Goal: Task Accomplishment & Management: Use online tool/utility

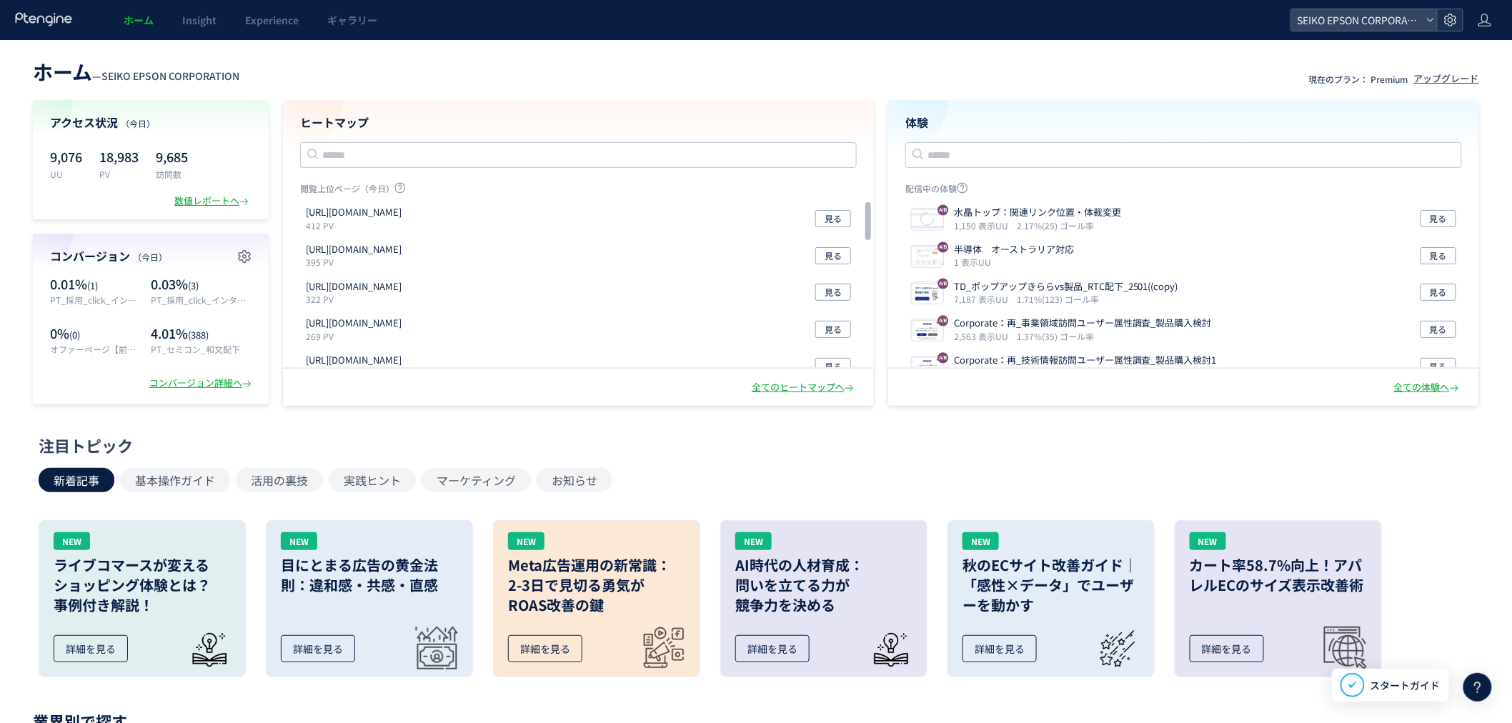
click at [1453, 19] on icon at bounding box center [1451, 20] width 14 height 14
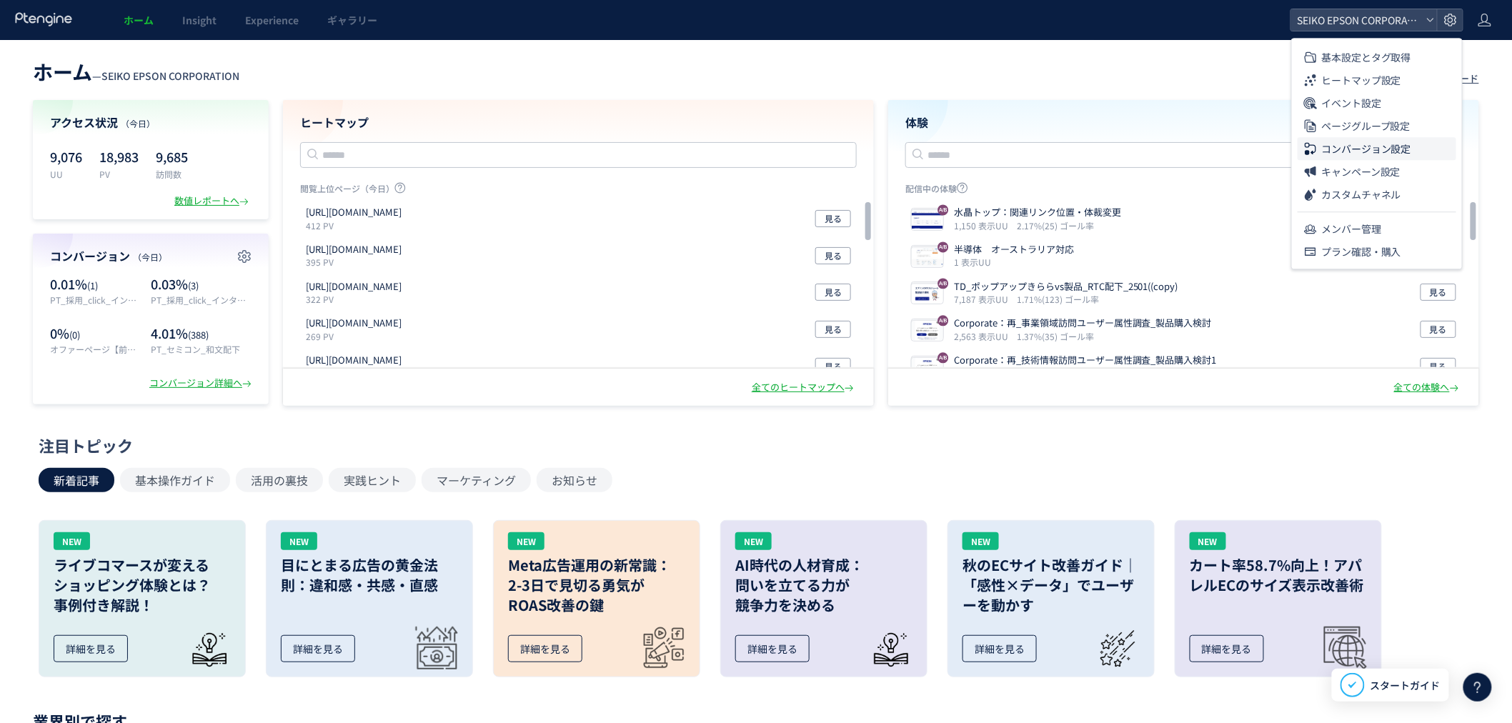
click at [1390, 146] on span "コンバージョン設定" at bounding box center [1366, 148] width 90 height 23
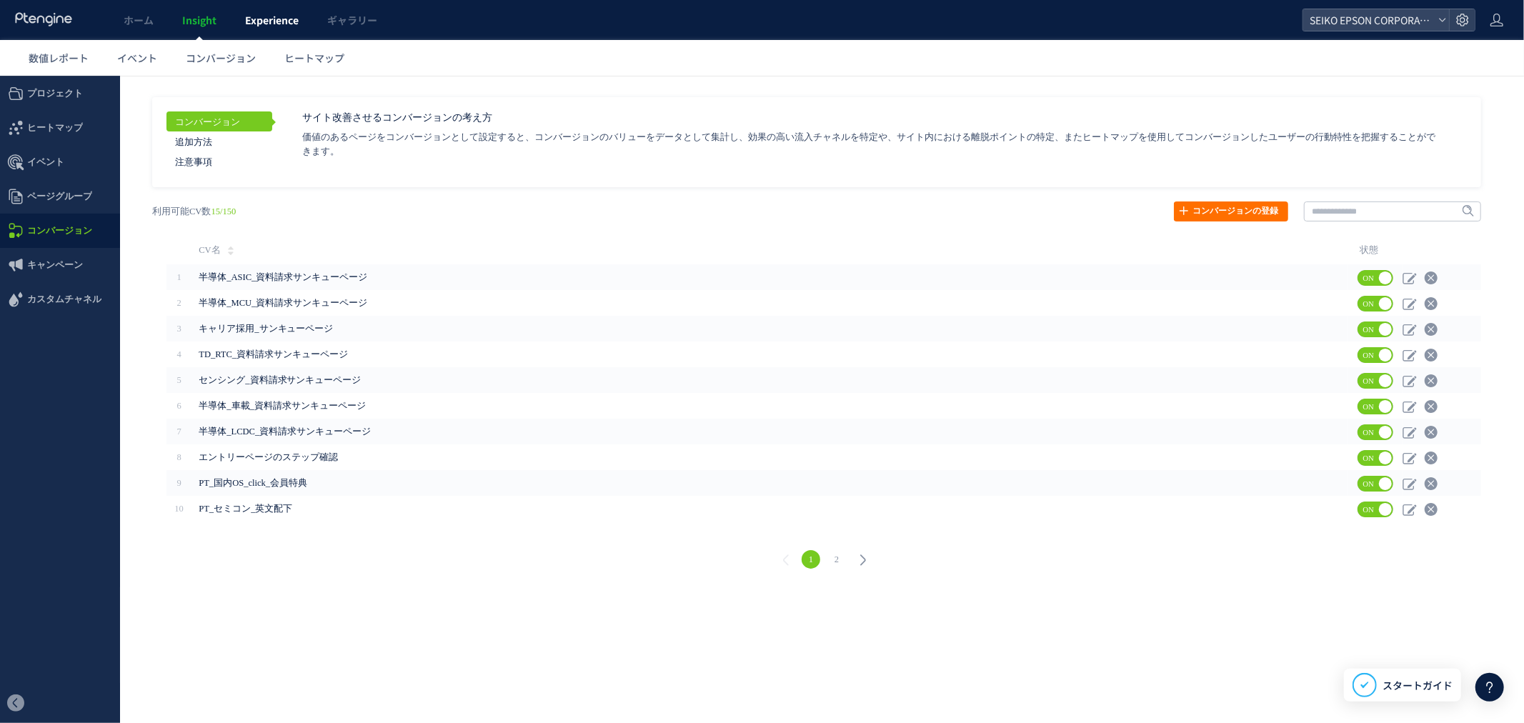
click at [272, 26] on span "Experience" at bounding box center [272, 20] width 54 height 14
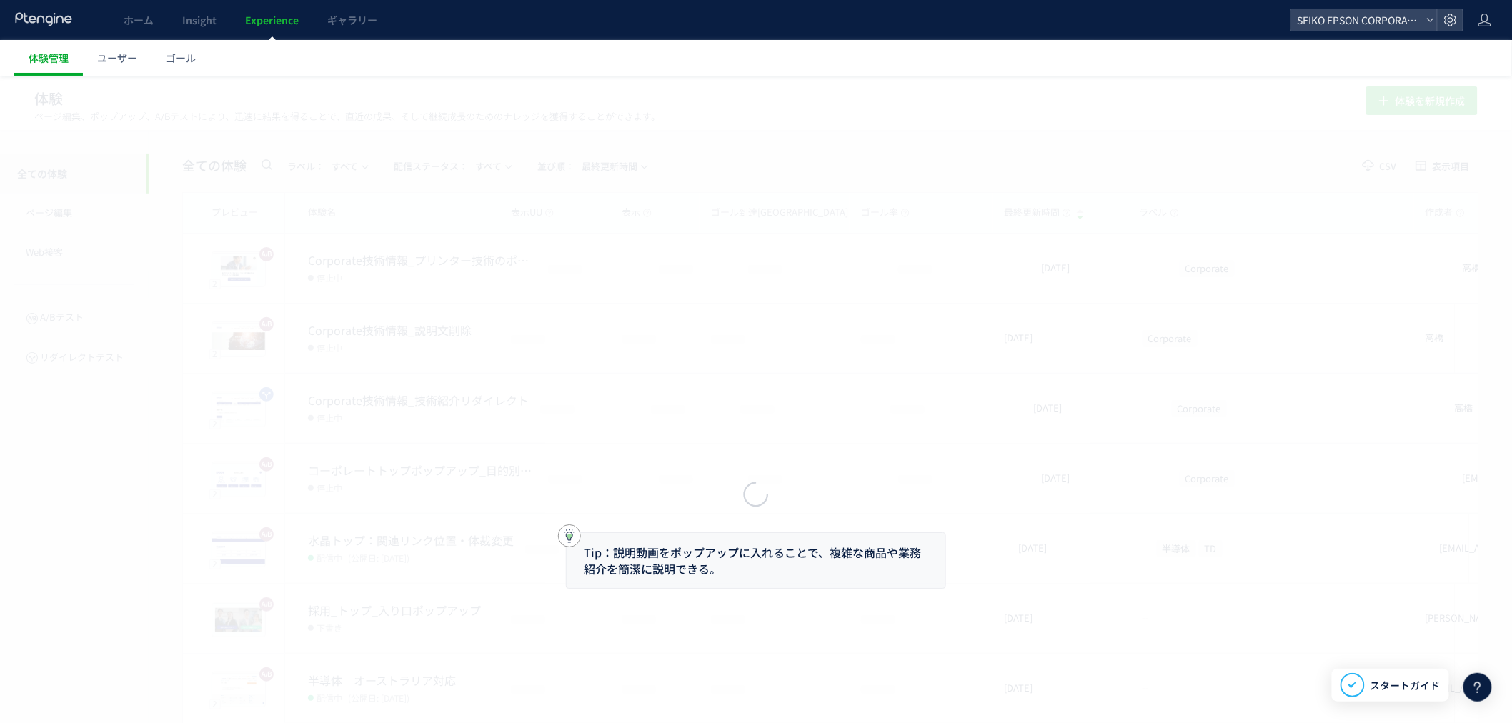
click at [184, 62] on div at bounding box center [756, 361] width 1512 height 723
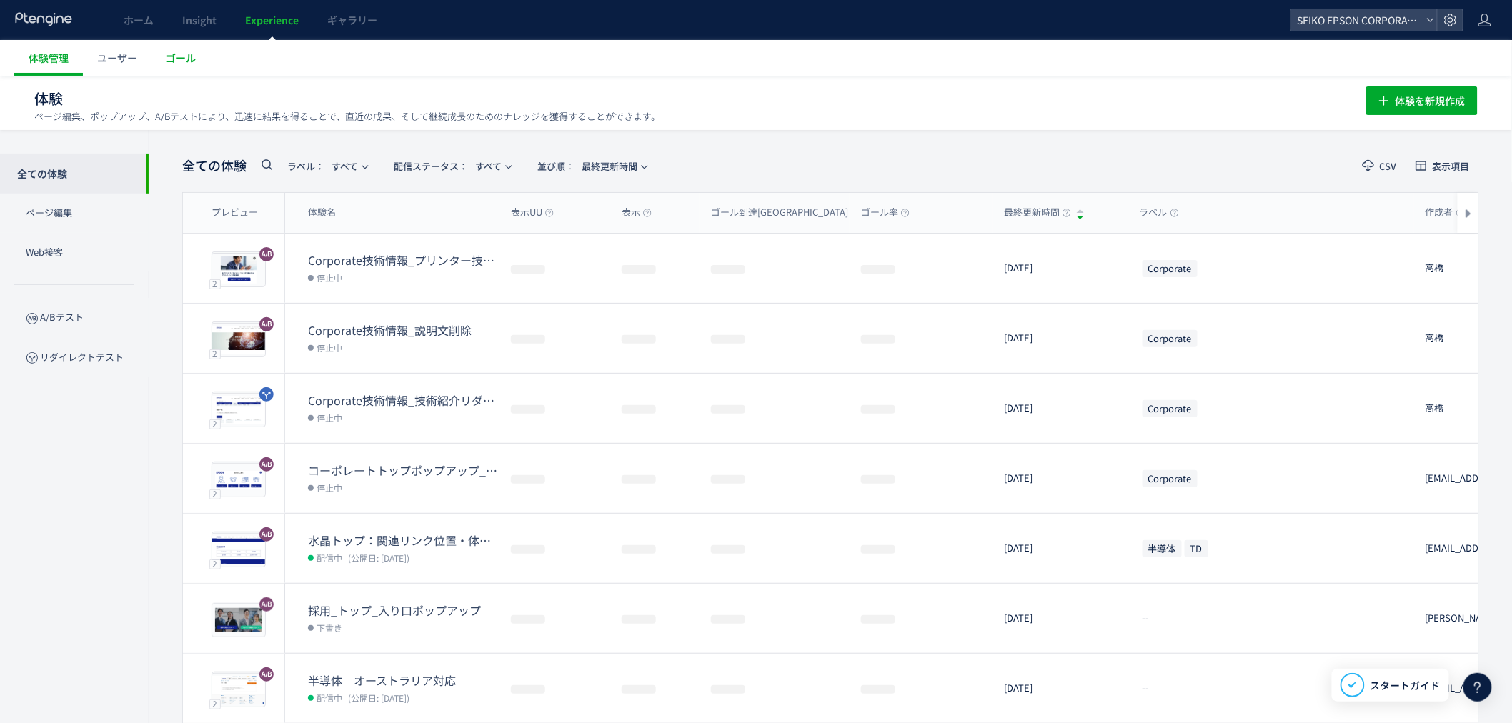
click at [184, 62] on span "ゴール" at bounding box center [181, 58] width 30 height 14
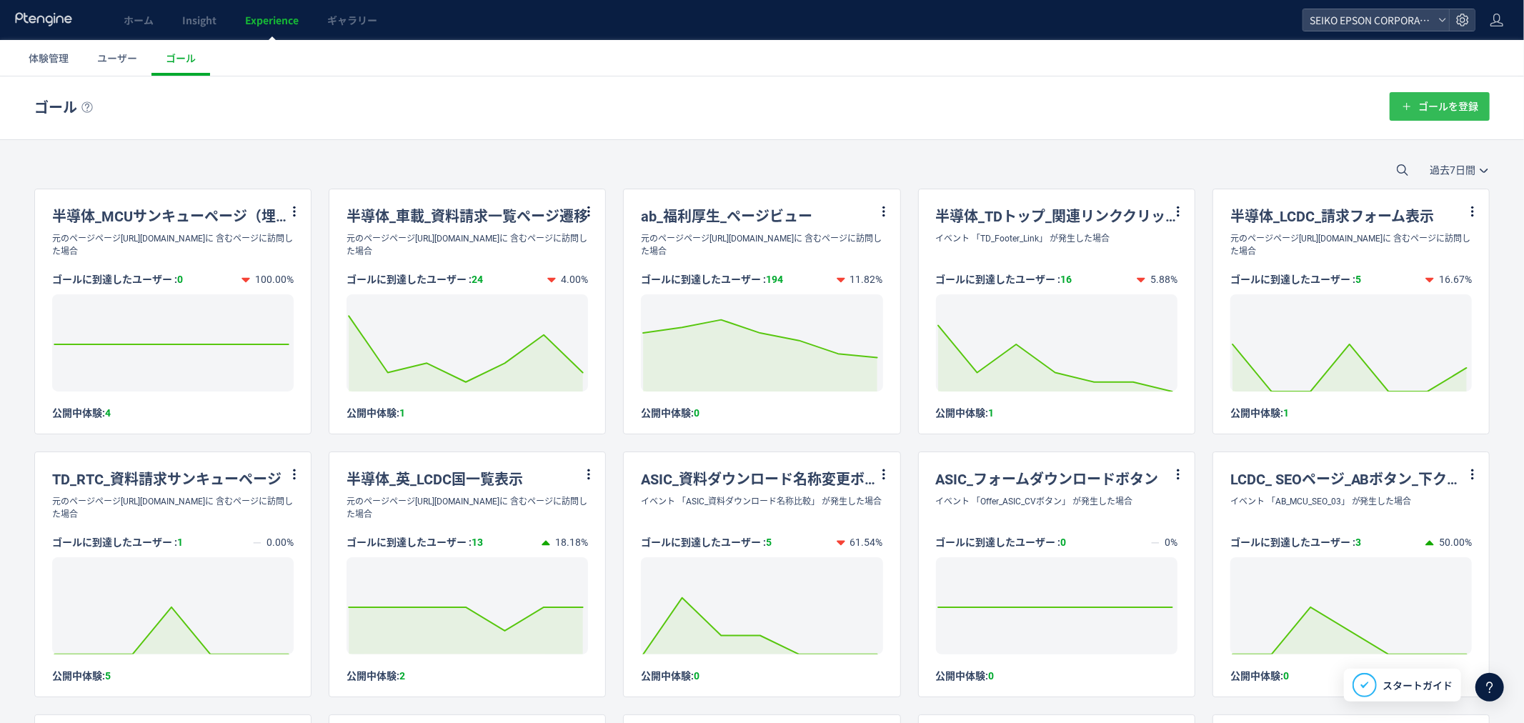
click at [1441, 105] on span "ゴールを登録" at bounding box center [1449, 105] width 60 height 29
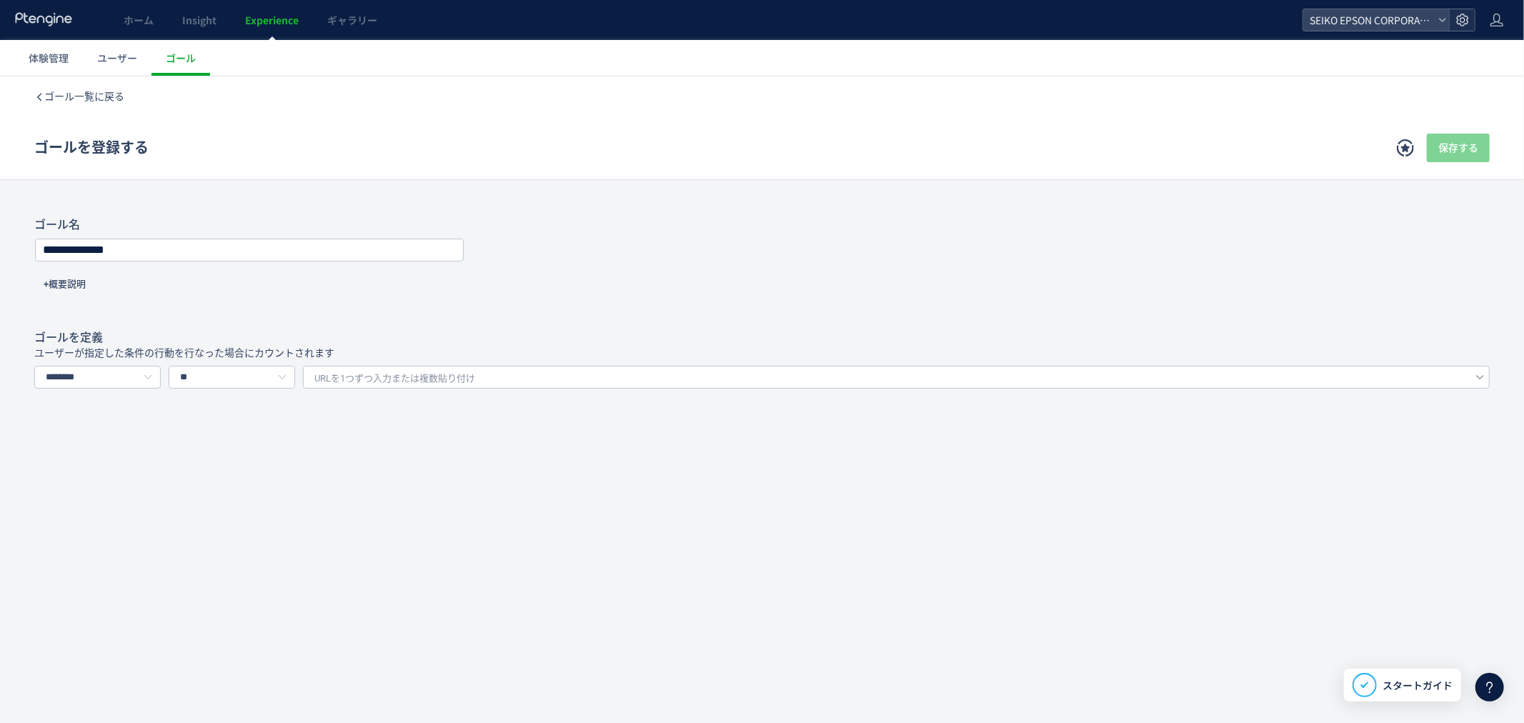
click at [1472, 21] on div at bounding box center [1462, 19] width 26 height 21
click at [1375, 140] on span "プラン確認・購入" at bounding box center [1374, 137] width 80 height 23
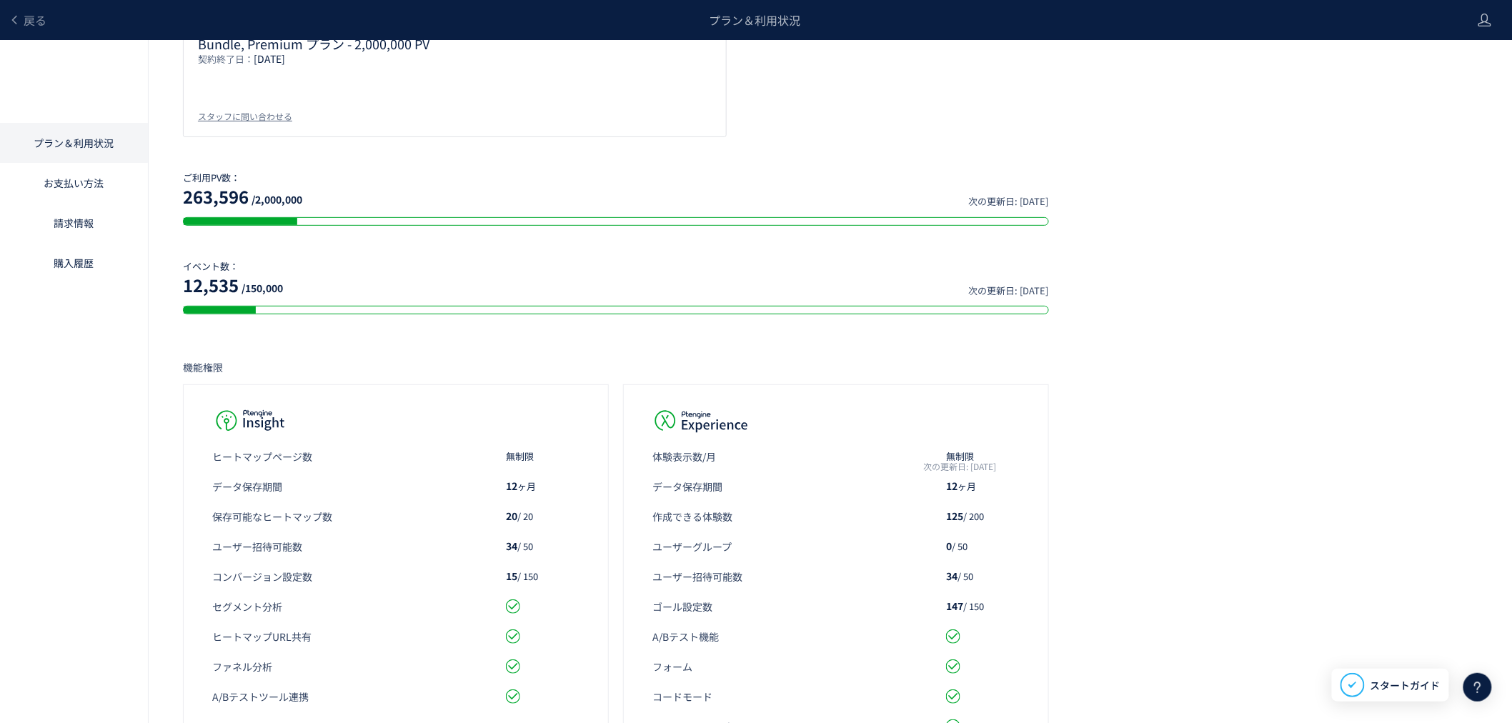
scroll to position [159, 0]
